Goal: Transaction & Acquisition: Obtain resource

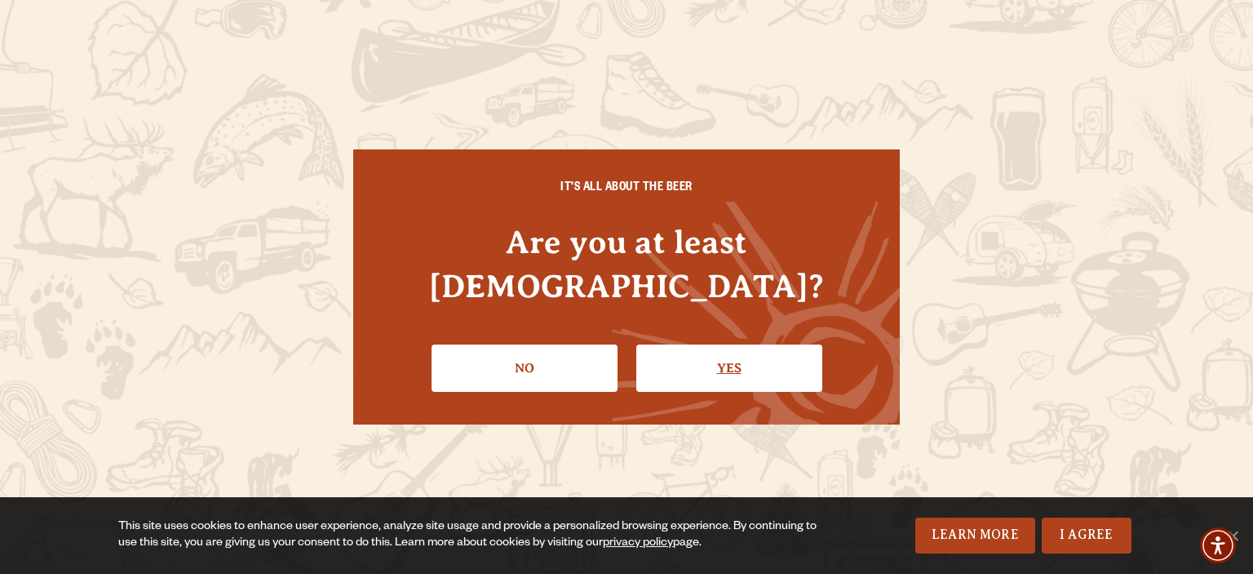
click at [711, 344] on link "Yes" at bounding box center [729, 367] width 186 height 47
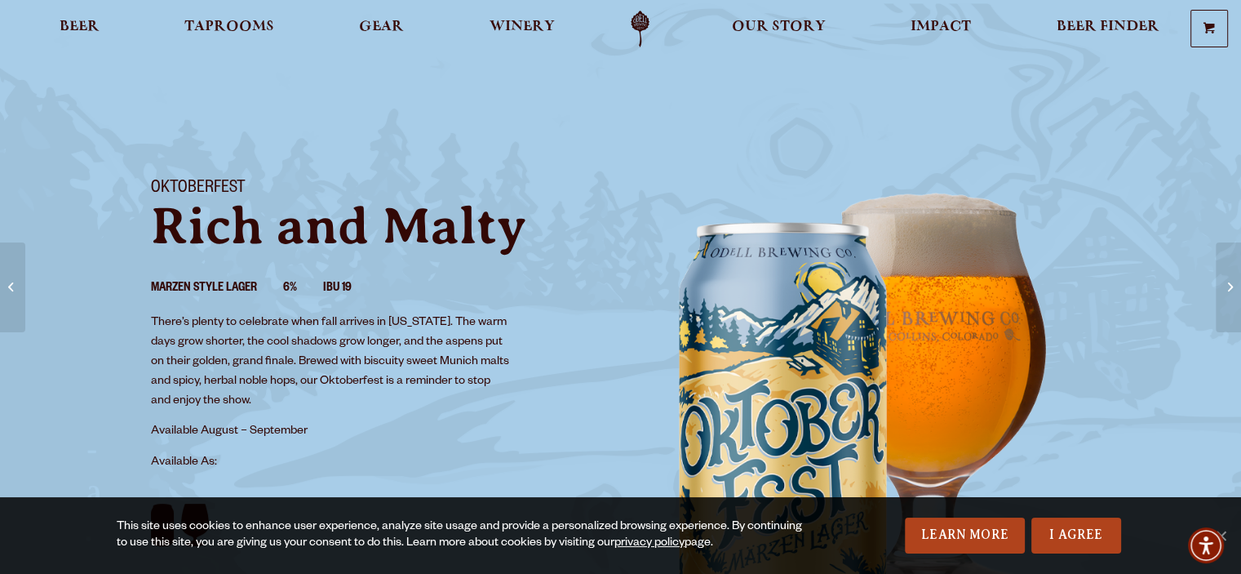
scroll to position [353, 0]
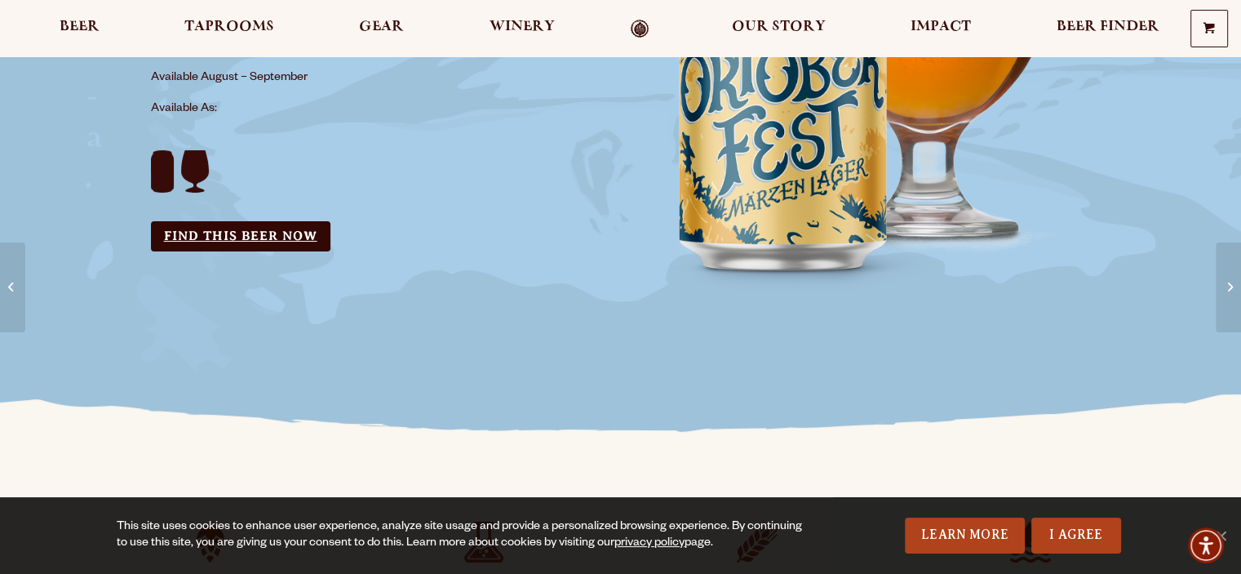
click at [206, 242] on link "Find this Beer Now" at bounding box center [240, 236] width 179 height 30
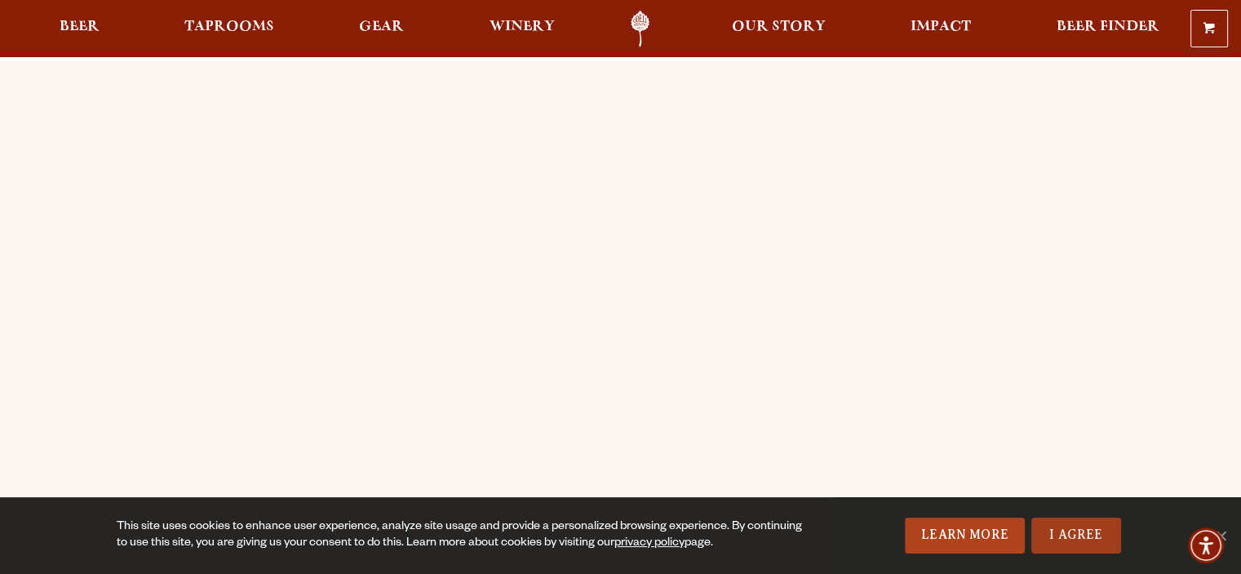
click at [1074, 536] on link "I Agree" at bounding box center [1076, 535] width 90 height 36
